Goal: Task Accomplishment & Management: Complete application form

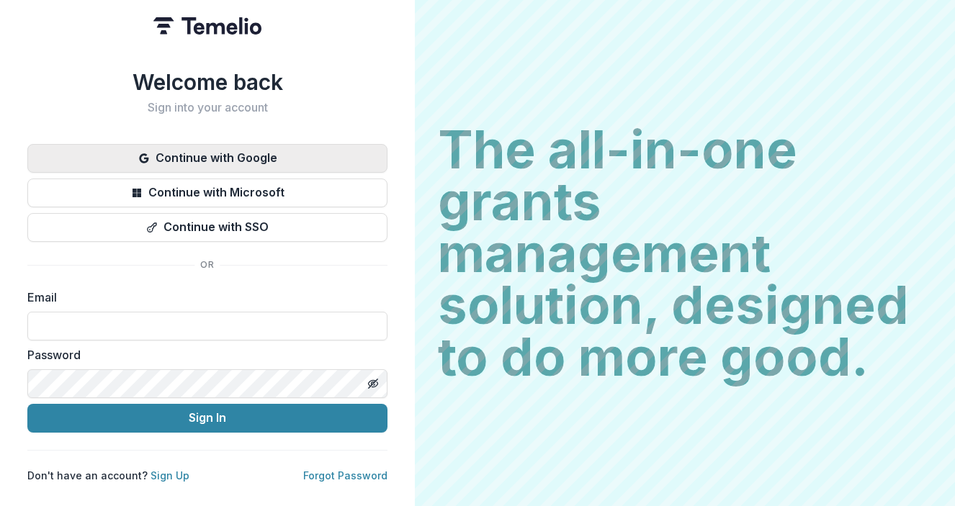
click at [289, 156] on button "Continue with Google" at bounding box center [207, 158] width 360 height 29
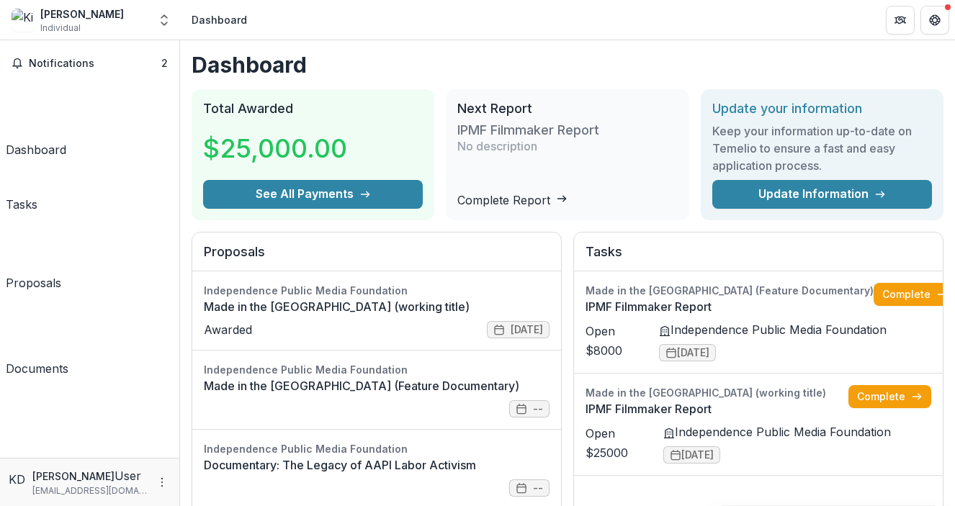
click at [561, 308] on div "Proposals Independence Public Media Foundation Made in the [GEOGRAPHIC_DATA] (w…" at bounding box center [568, 395] width 752 height 326
click at [899, 292] on link "Complete" at bounding box center [915, 294] width 83 height 23
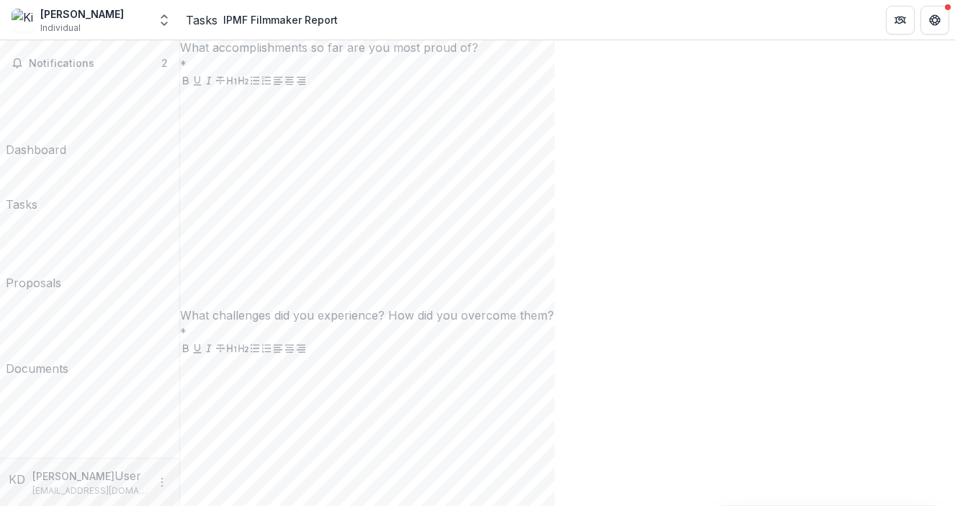
scroll to position [609, 0]
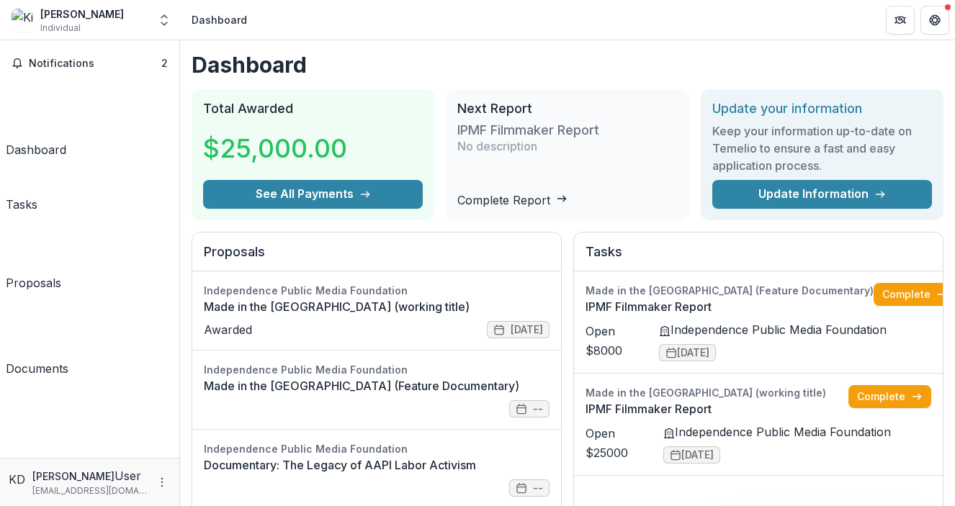
click at [446, 184] on div "Next Report IPMF Filmmaker Report No description Complete Report" at bounding box center [567, 154] width 243 height 131
click at [37, 196] on div "Tasks" at bounding box center [22, 204] width 32 height 17
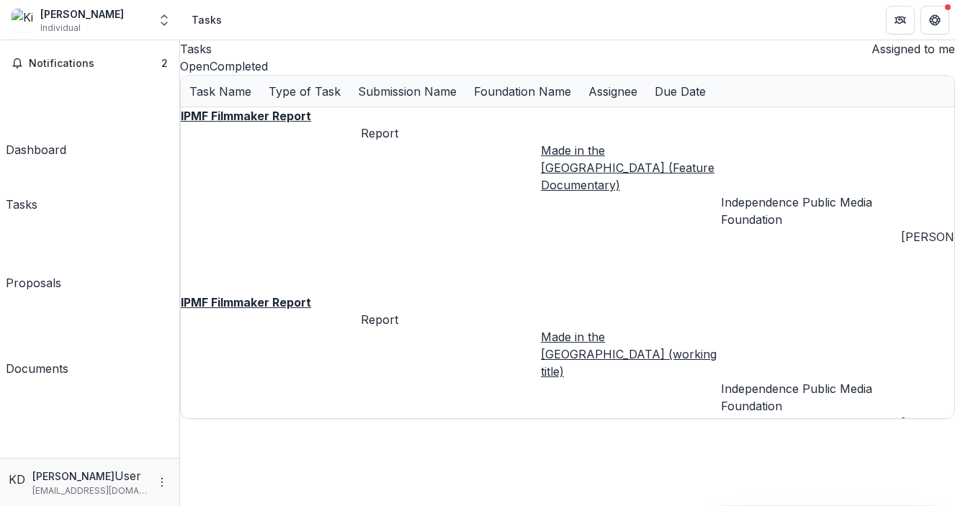
click at [61, 274] on div "Proposals" at bounding box center [33, 282] width 55 height 17
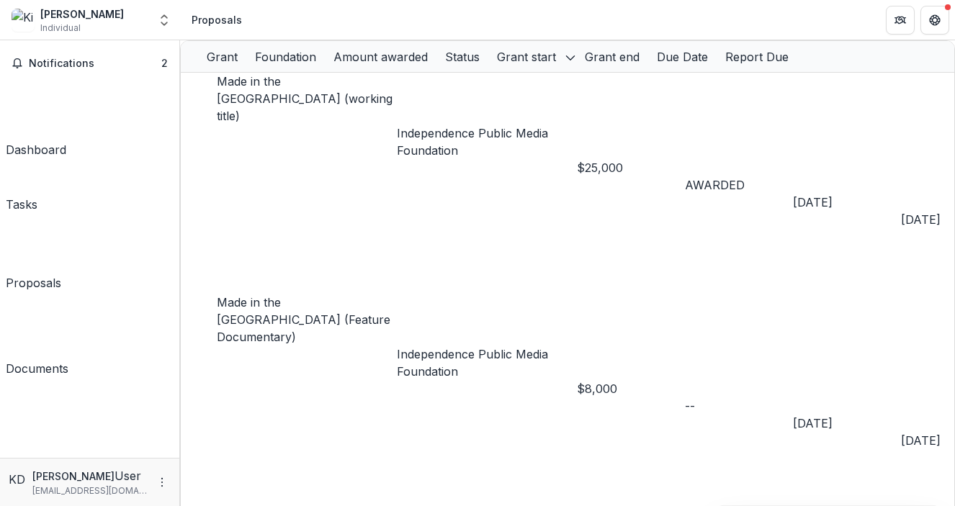
click at [68, 360] on div "Documents" at bounding box center [37, 368] width 63 height 17
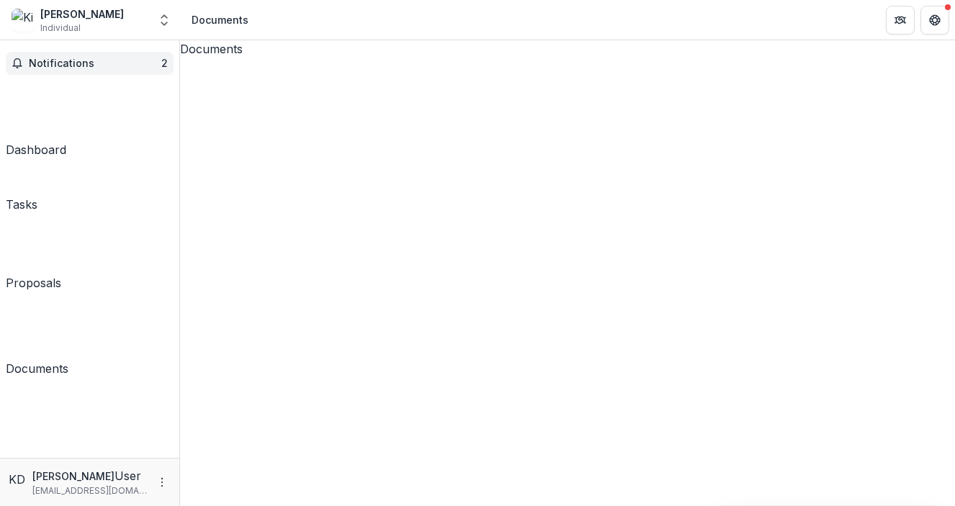
click at [109, 64] on span "Notifications" at bounding box center [95, 64] width 133 height 12
click at [60, 141] on div "Dashboard" at bounding box center [36, 149] width 60 height 17
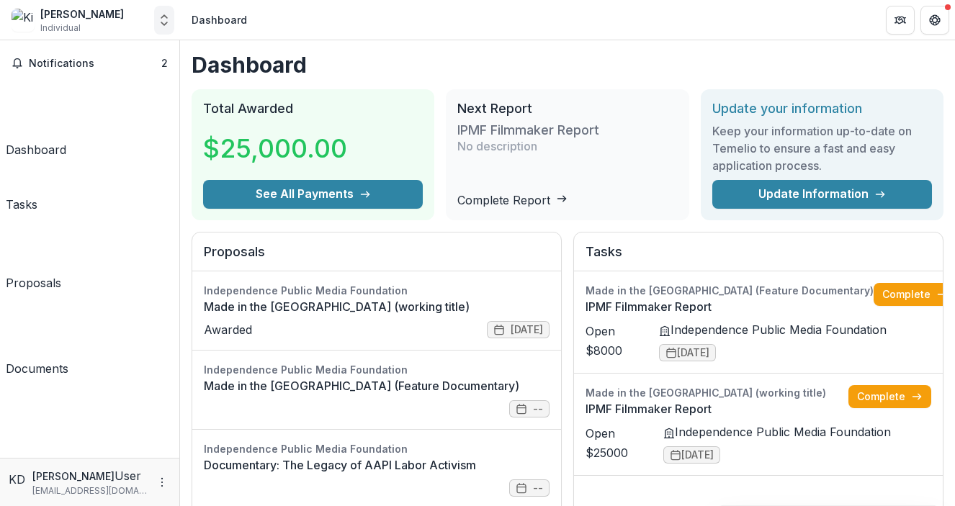
click at [160, 22] on icon "Open entity switcher" at bounding box center [164, 20] width 14 height 14
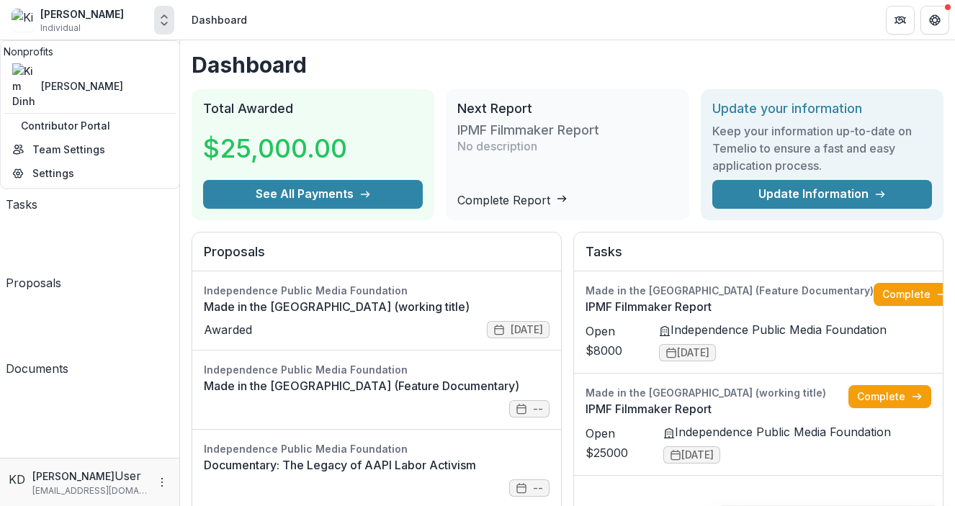
click at [125, 287] on div "Notifications 2 Dashboard Tasks Proposals Documents" at bounding box center [89, 249] width 179 height 418
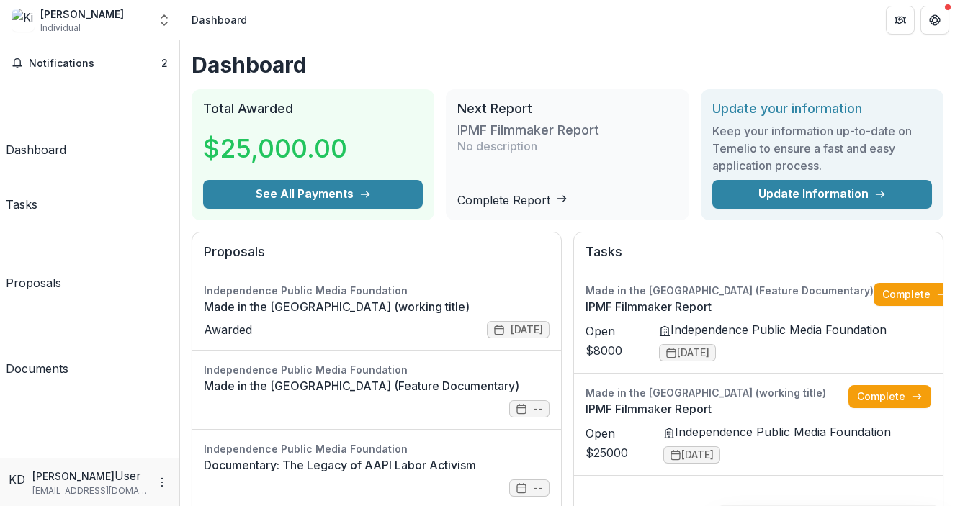
click at [701, 106] on div "Update your information Keep your information up-to-date on [PERSON_NAME] to en…" at bounding box center [822, 154] width 243 height 131
click at [166, 19] on icon "Open entity switcher" at bounding box center [164, 20] width 14 height 14
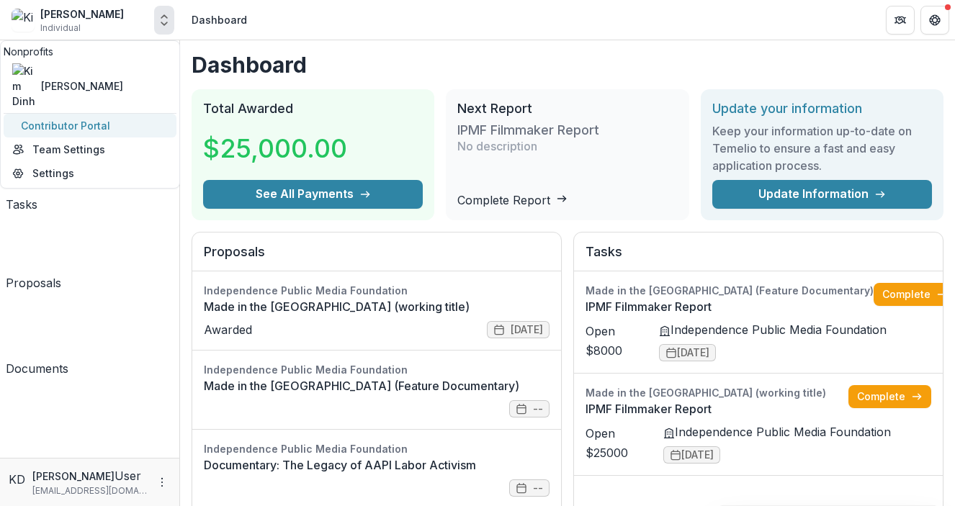
click at [83, 114] on link "Contributor Portal" at bounding box center [90, 126] width 173 height 24
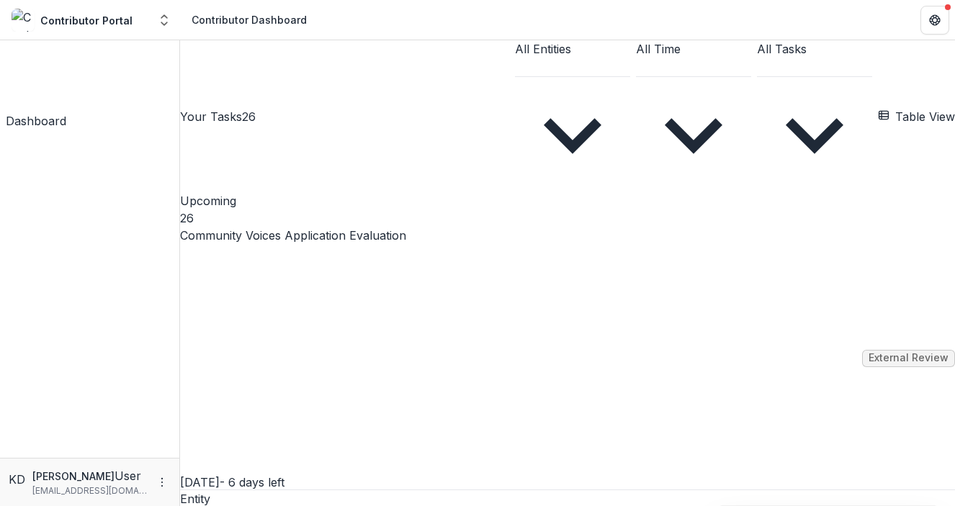
scroll to position [1718, 0]
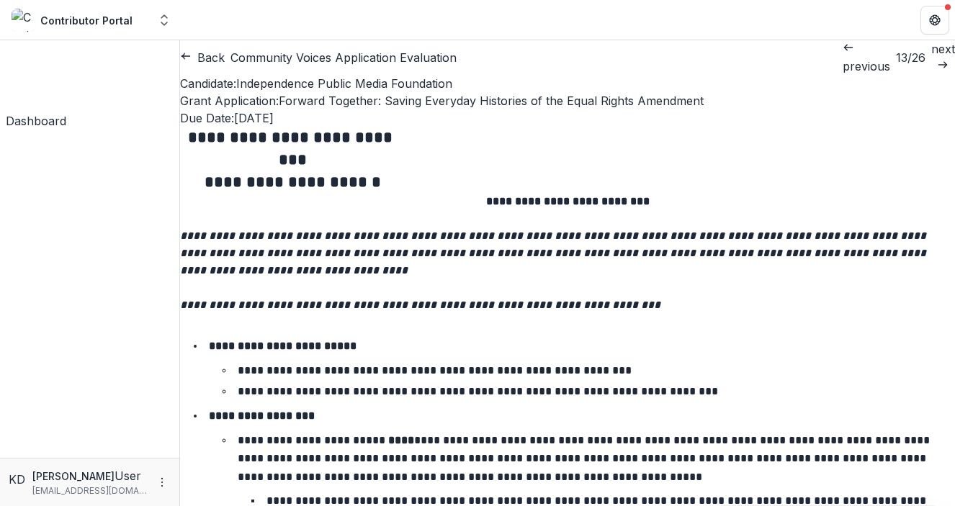
scroll to position [7407, 0]
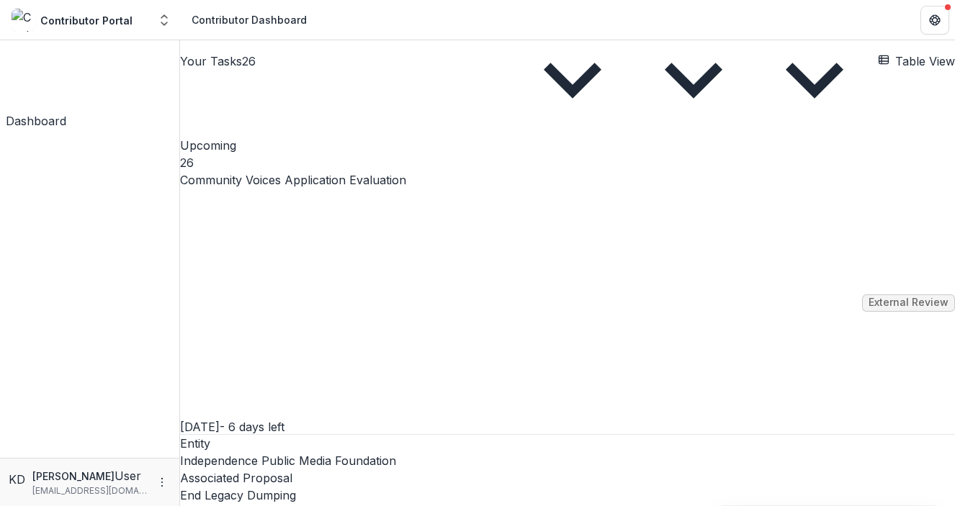
scroll to position [56, 0]
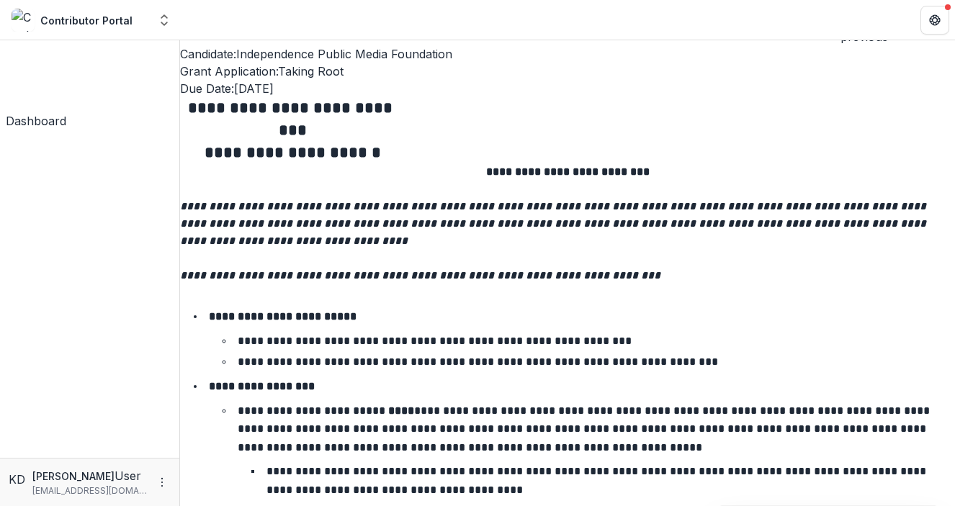
scroll to position [7354, 0]
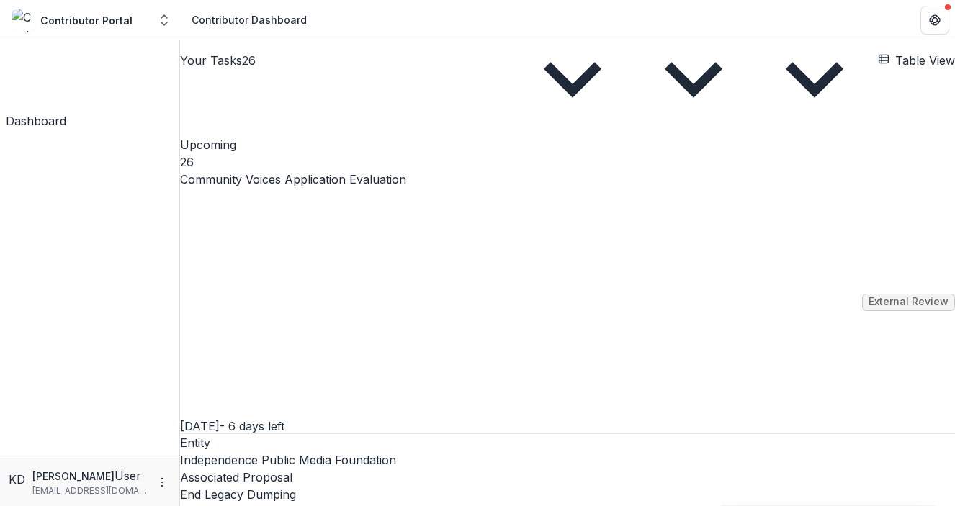
scroll to position [3524, 0]
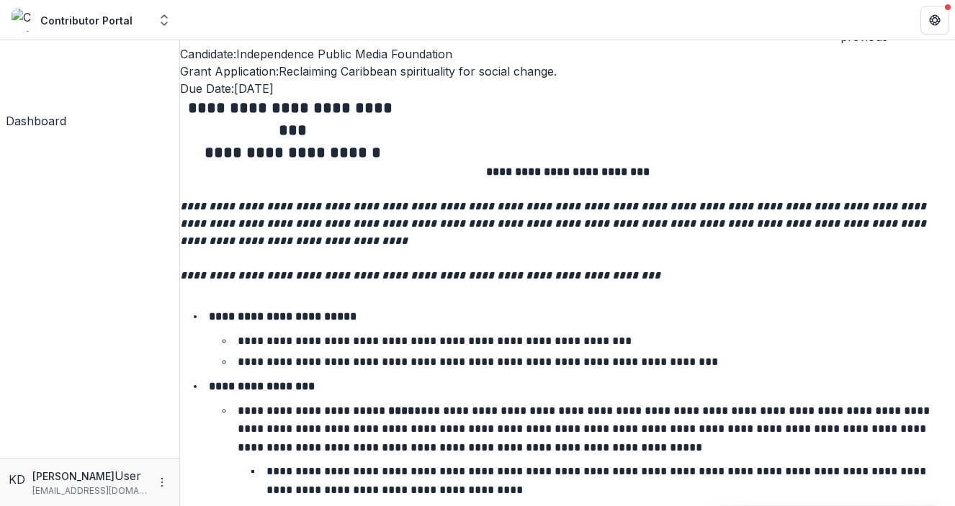
scroll to position [6867, 0]
